Goal: Find specific page/section: Find specific page/section

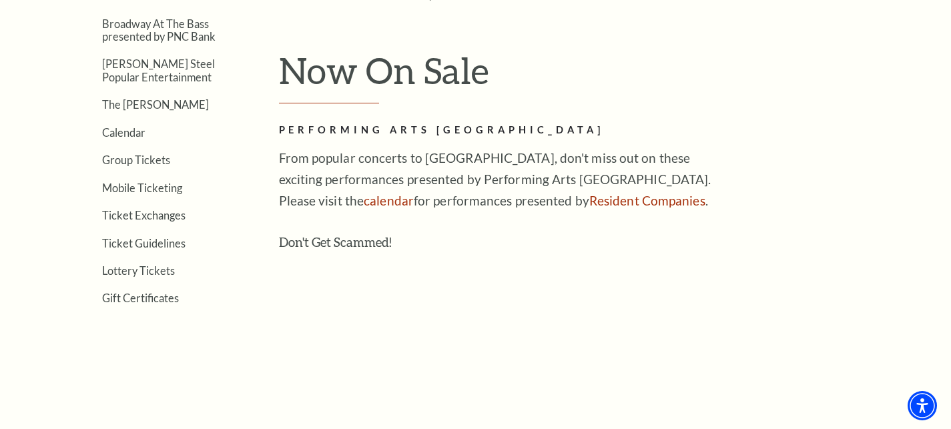
scroll to position [374, 0]
click at [115, 129] on link "Calendar" at bounding box center [123, 131] width 43 height 13
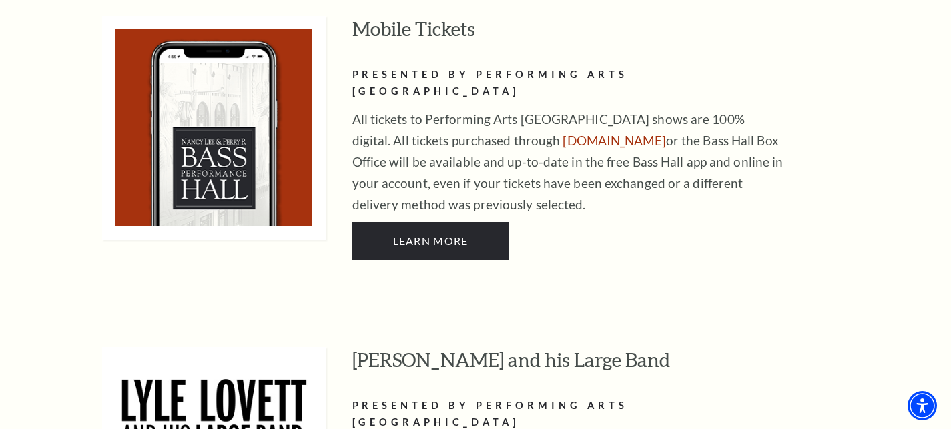
scroll to position [965, 0]
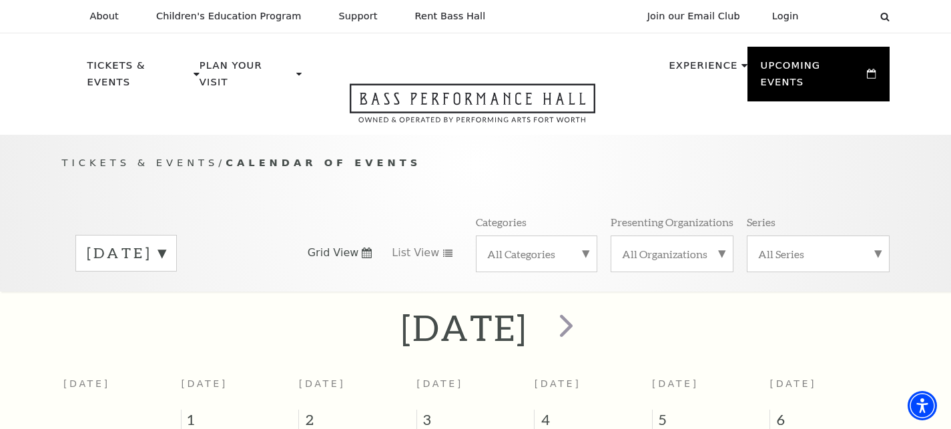
scroll to position [118, 0]
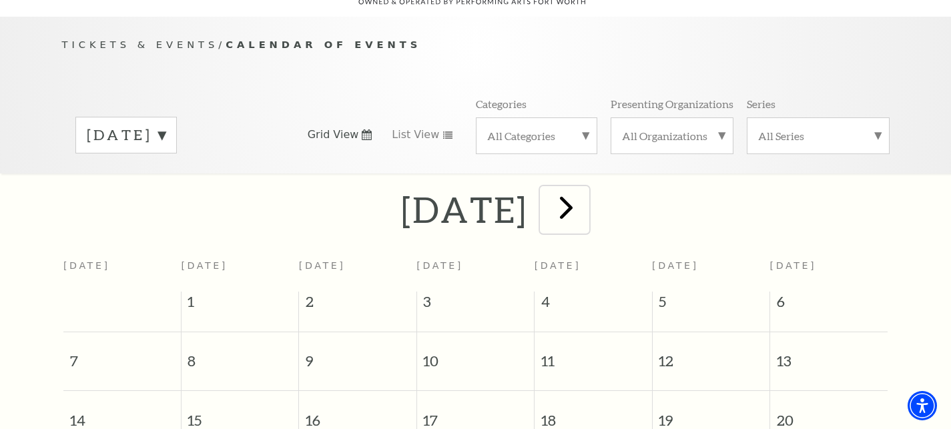
click at [589, 196] on button "next" at bounding box center [564, 209] width 49 height 47
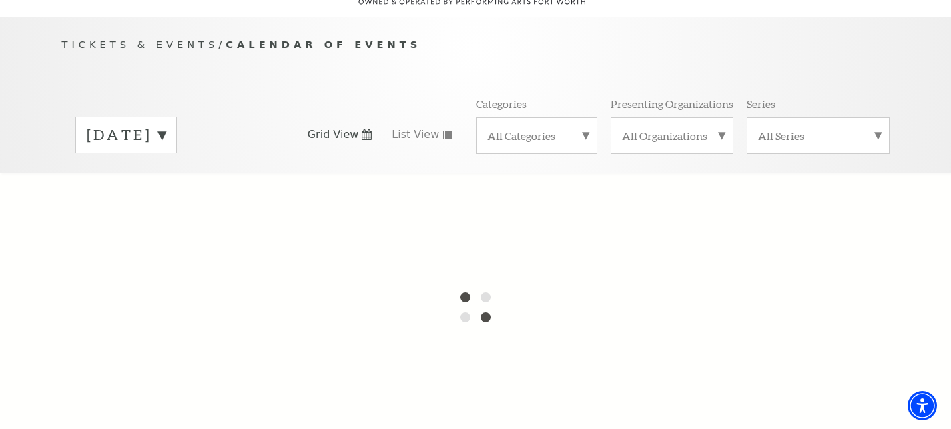
click at [621, 198] on div at bounding box center [475, 307] width 951 height 267
click at [177, 117] on div "[DATE]" at bounding box center [125, 135] width 101 height 37
click at [166, 125] on label "[DATE]" at bounding box center [126, 137] width 79 height 24
